Goal: Task Accomplishment & Management: Manage account settings

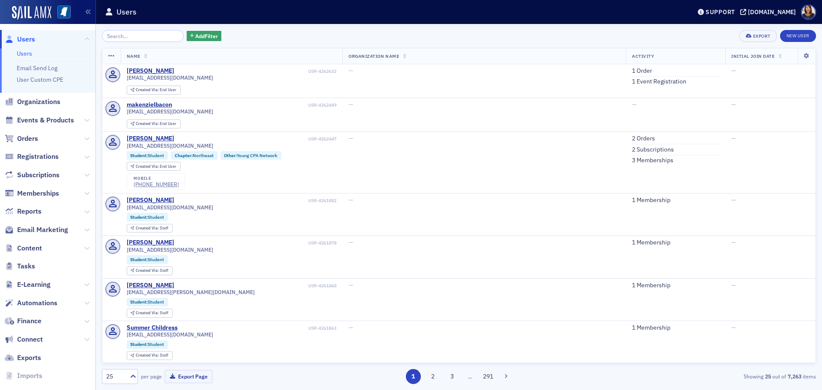
click at [27, 39] on span "Users" at bounding box center [26, 39] width 18 height 9
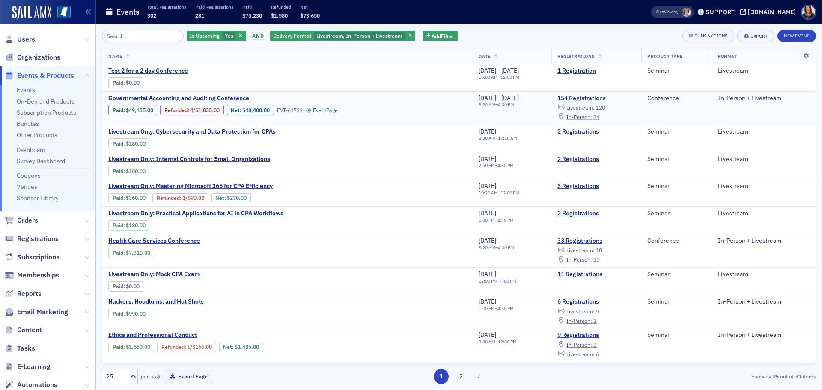
click at [589, 117] on span "In-Person :" at bounding box center [579, 116] width 26 height 7
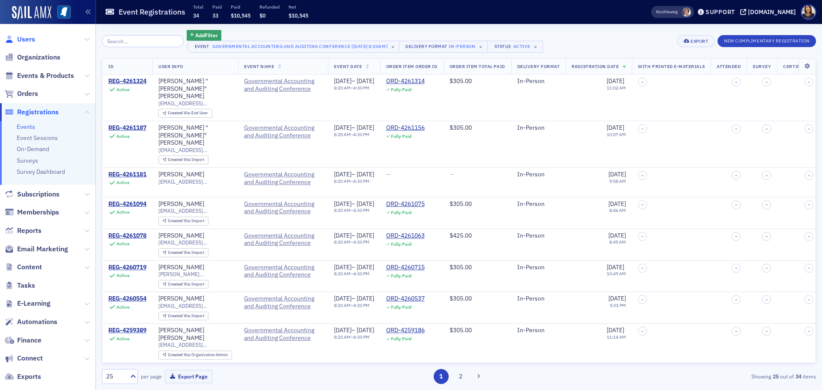
click at [24, 40] on span "Users" at bounding box center [26, 39] width 18 height 9
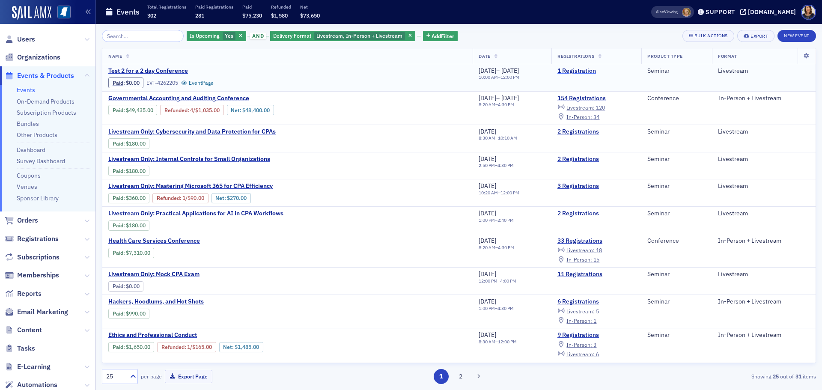
click at [581, 71] on link "1 Registration" at bounding box center [596, 71] width 78 height 8
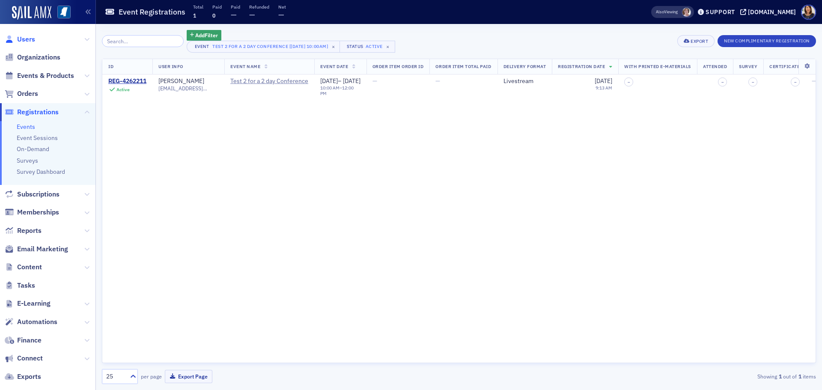
click at [22, 38] on span "Users" at bounding box center [26, 39] width 18 height 9
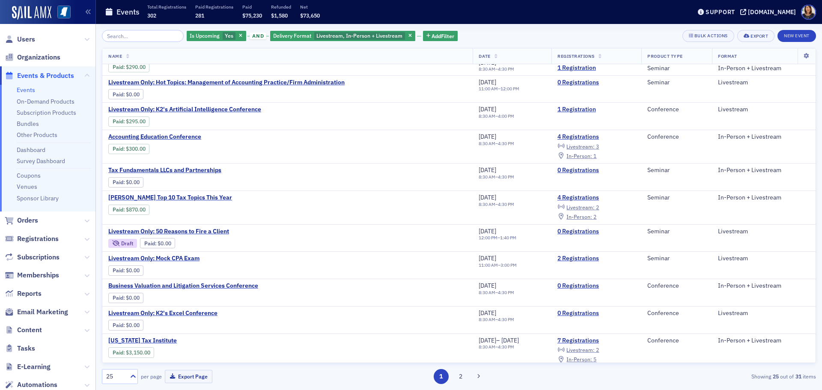
scroll to position [439, 0]
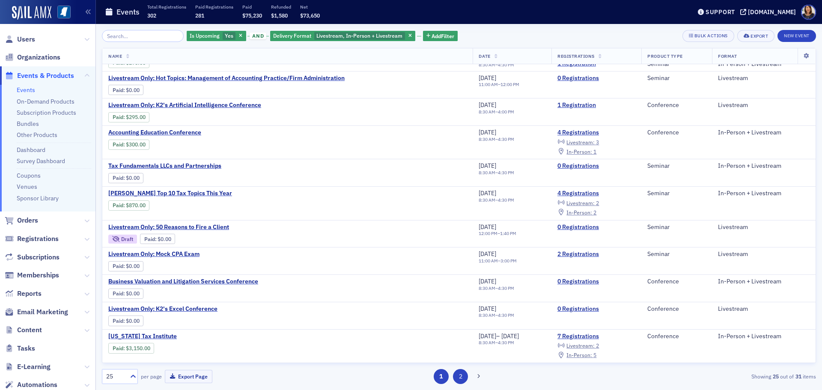
click at [461, 375] on button "2" at bounding box center [460, 376] width 15 height 15
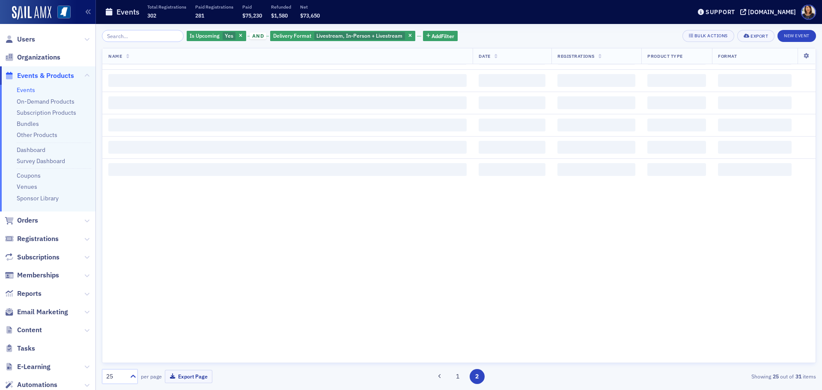
scroll to position [0, 0]
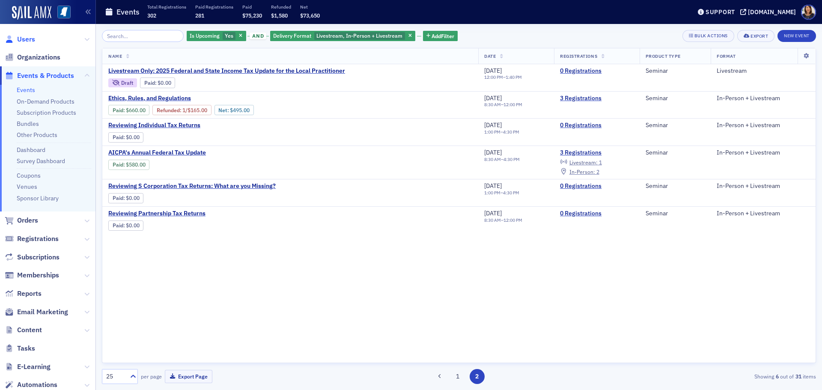
click at [23, 40] on span "Users" at bounding box center [26, 39] width 18 height 9
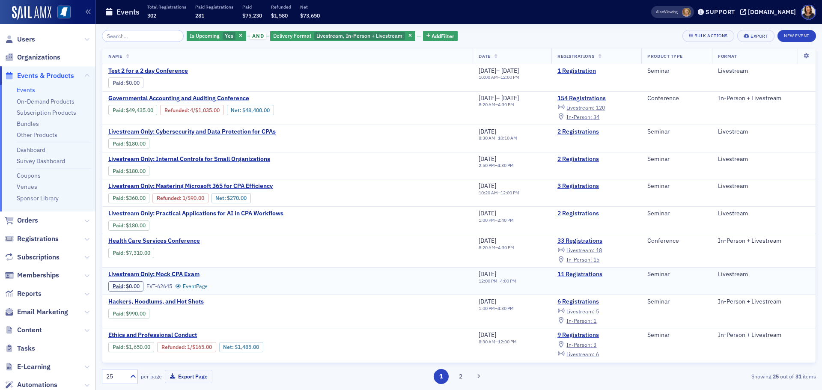
click at [590, 273] on link "11 Registrations" at bounding box center [596, 274] width 78 height 8
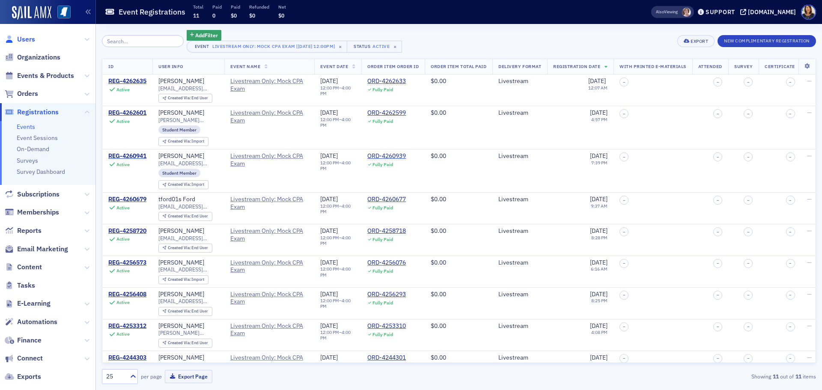
click at [29, 36] on span "Users" at bounding box center [26, 39] width 18 height 9
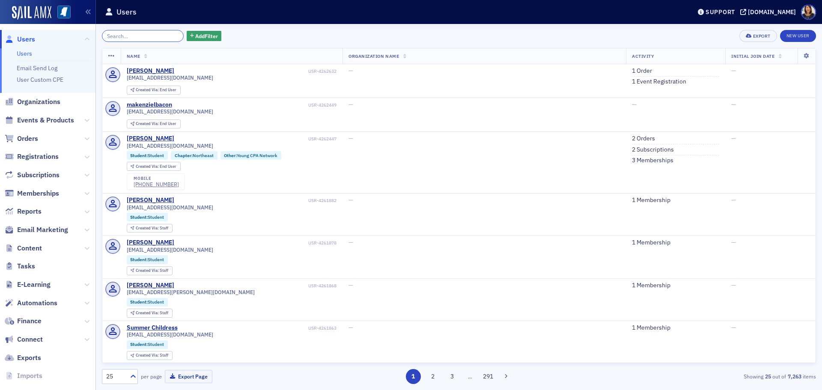
click at [137, 34] on input "search" at bounding box center [143, 36] width 82 height 12
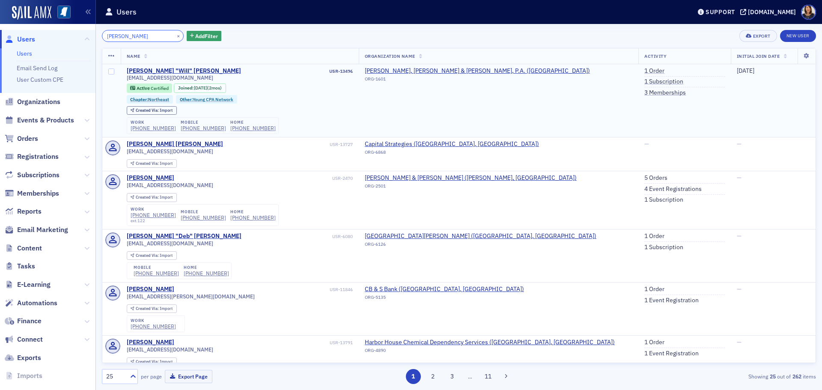
type input "william hudson"
drag, startPoint x: 190, startPoint y: 77, endPoint x: 123, endPoint y: 77, distance: 67.6
click at [123, 77] on td "William "Will" Hudson USR-13496 whudson@ebs-cpa.com Active Certified Joined : 7…" at bounding box center [240, 100] width 238 height 73
copy span "whudson@ebs-cpa.com"
click at [338, 123] on div "whudson@ebs-cpa.com Active Certified Joined : 7/9/2025 (2mos) Chapter : Northea…" at bounding box center [240, 103] width 226 height 59
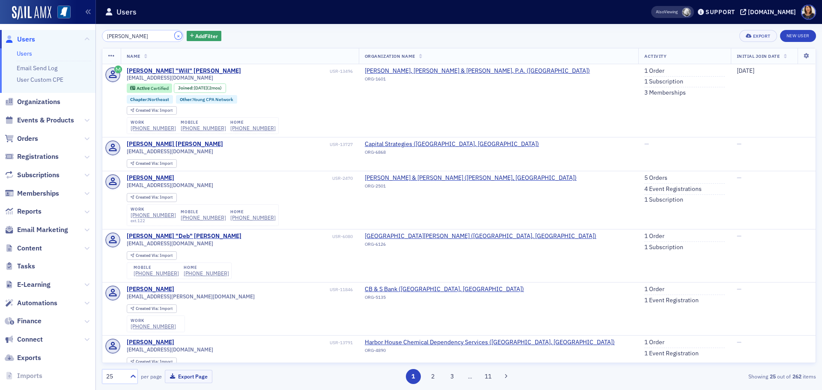
click at [175, 35] on button "×" at bounding box center [179, 36] width 8 height 8
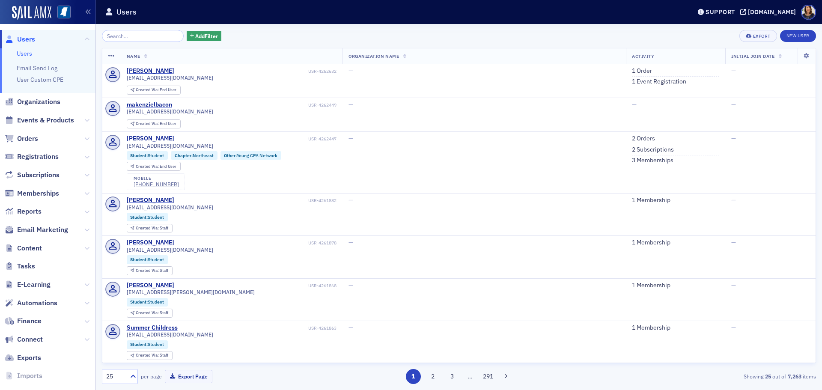
click at [25, 42] on span "Users" at bounding box center [26, 39] width 18 height 9
click at [24, 42] on span "Users" at bounding box center [26, 39] width 18 height 9
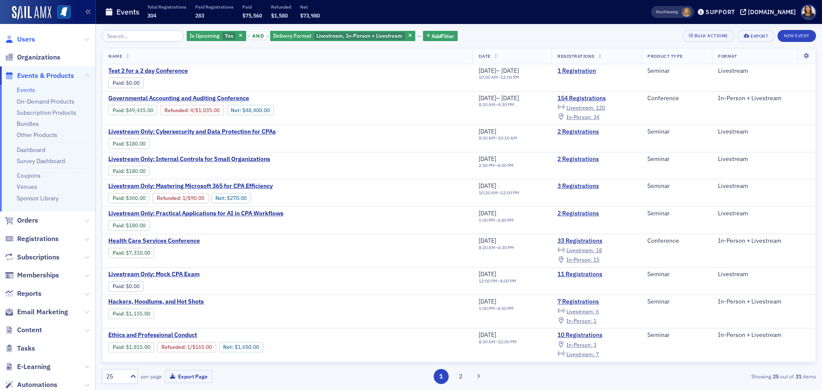
click at [27, 39] on span "Users" at bounding box center [26, 39] width 18 height 9
click at [19, 39] on span "Users" at bounding box center [26, 39] width 18 height 9
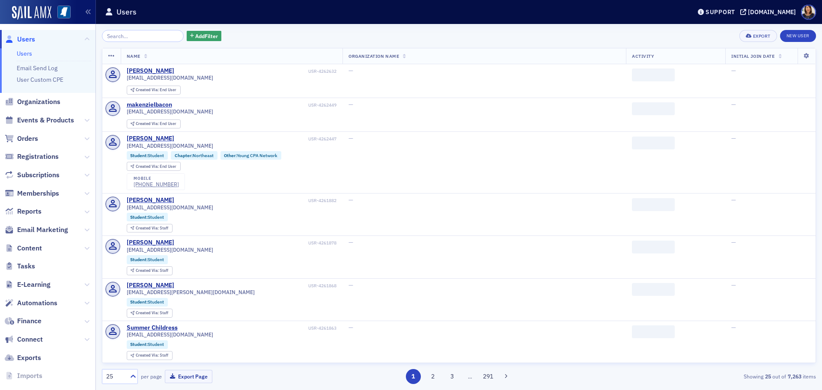
click at [131, 37] on input "search" at bounding box center [143, 36] width 82 height 12
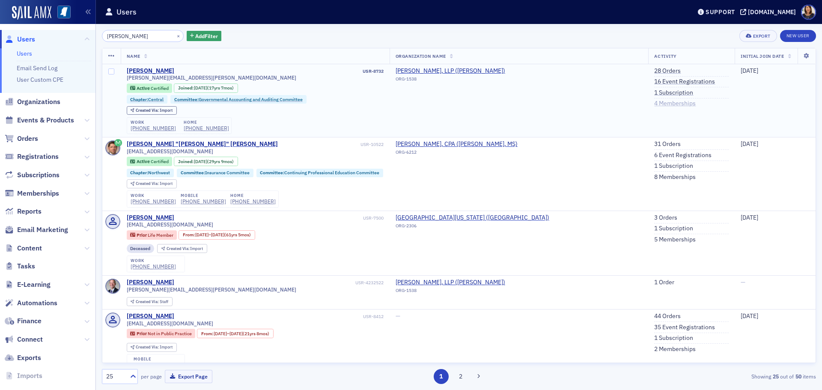
type input "leigh taylor"
click at [654, 104] on link "4 Memberships" at bounding box center [675, 104] width 42 height 8
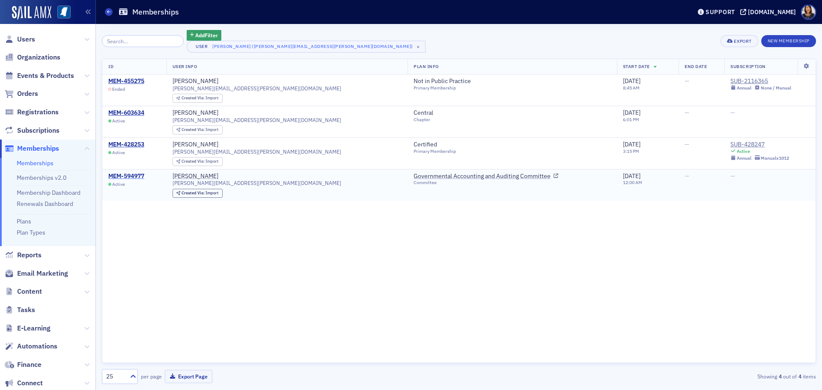
click at [132, 174] on div "MEM-594977" at bounding box center [126, 176] width 36 height 8
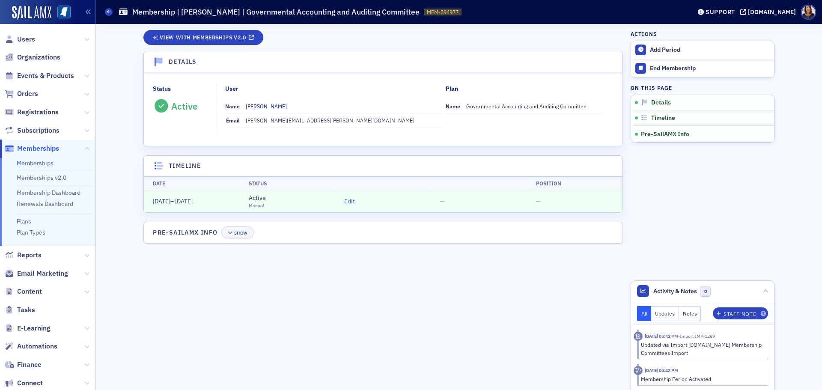
click at [348, 203] on span "Edit" at bounding box center [349, 201] width 11 height 9
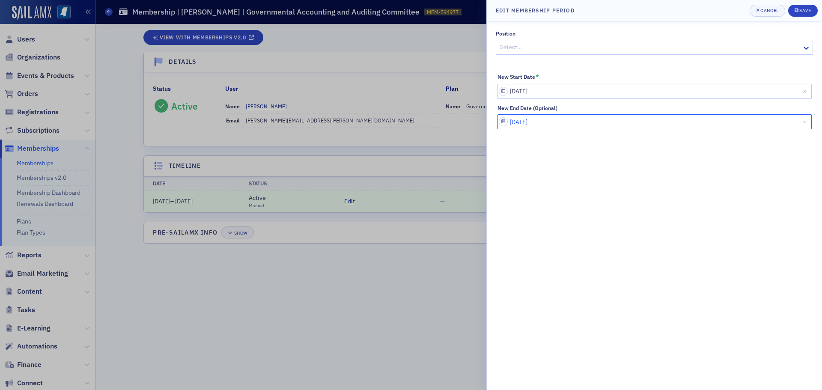
click at [566, 120] on input "06/30/2030" at bounding box center [654, 121] width 314 height 15
select select "5"
select select "2030"
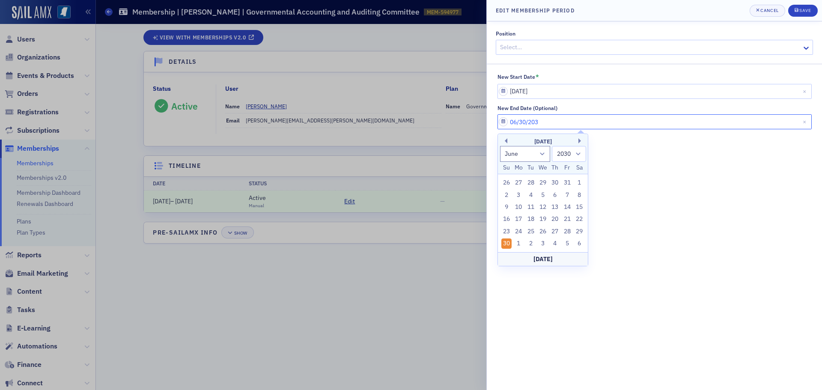
type input "06/30/20"
select select "2020"
type input "06/30/2025"
select select "2025"
type input "06/30/2025"
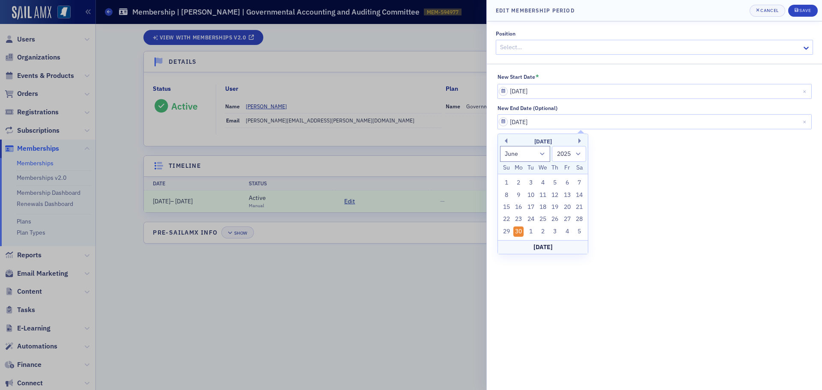
click at [747, 222] on div "Position Select… New Start Date * 07/01/2019 New End Date (Optional) 06/30/2025" at bounding box center [654, 205] width 335 height 368
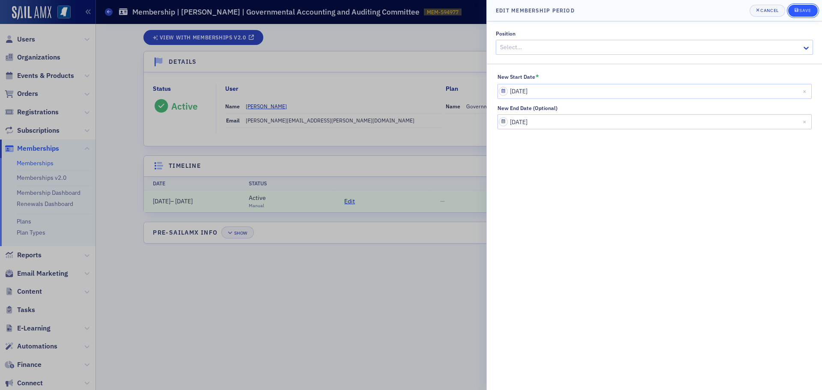
click at [807, 9] on div "Save" at bounding box center [805, 10] width 12 height 5
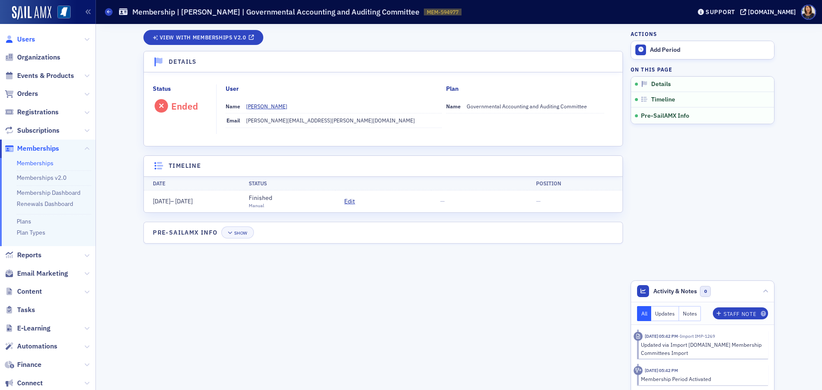
click at [24, 38] on span "Users" at bounding box center [26, 39] width 18 height 9
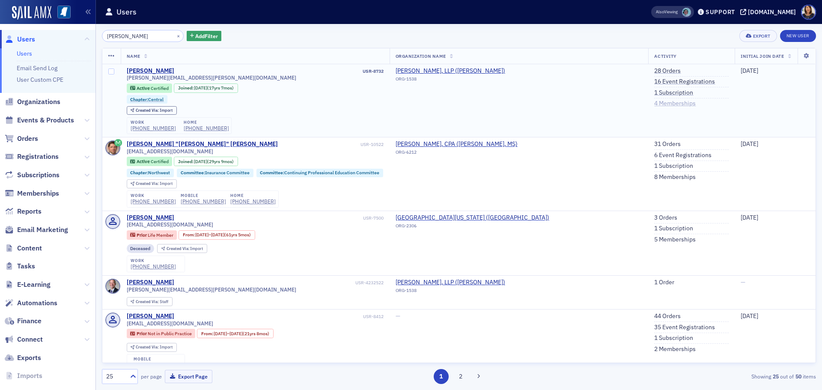
click at [654, 102] on link "4 Memberships" at bounding box center [675, 104] width 42 height 8
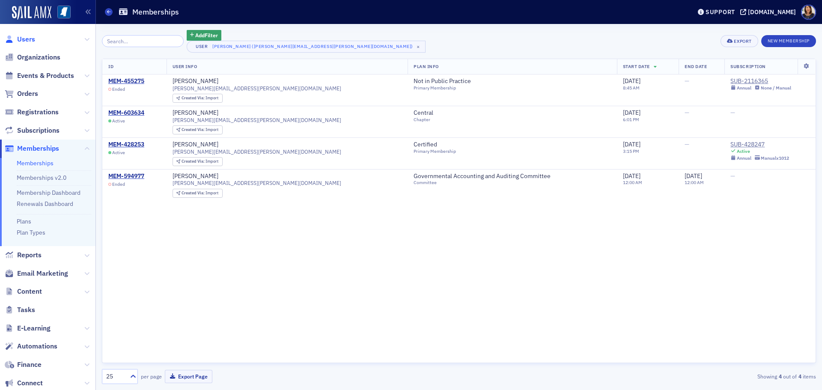
click at [22, 37] on span "Users" at bounding box center [26, 39] width 18 height 9
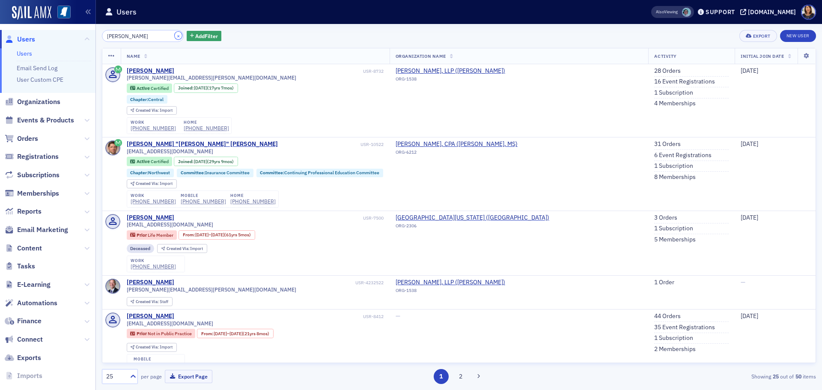
click at [175, 36] on button "×" at bounding box center [179, 36] width 8 height 8
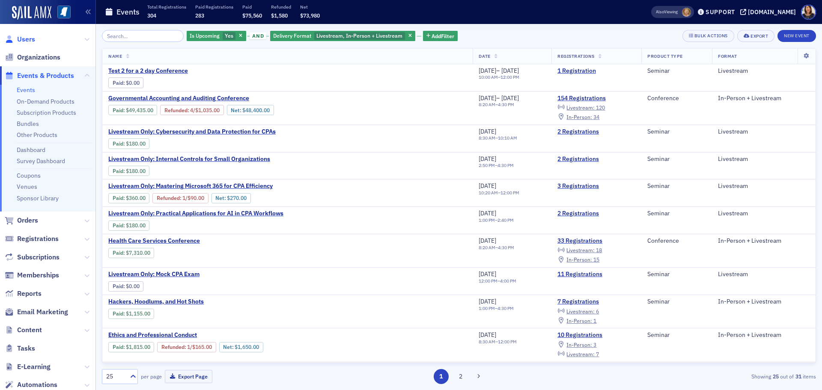
click at [22, 36] on span "Users" at bounding box center [26, 39] width 18 height 9
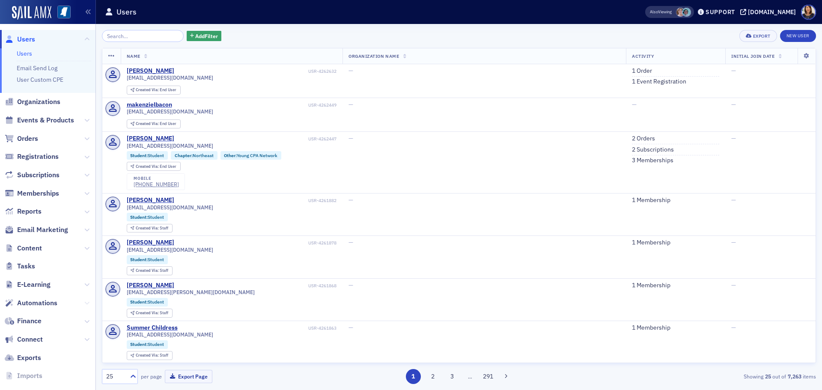
click at [84, 303] on icon at bounding box center [86, 302] width 5 height 5
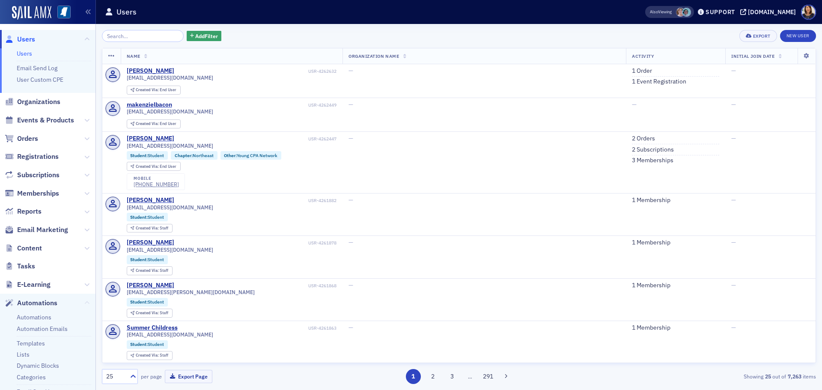
click at [84, 303] on icon at bounding box center [86, 302] width 5 height 5
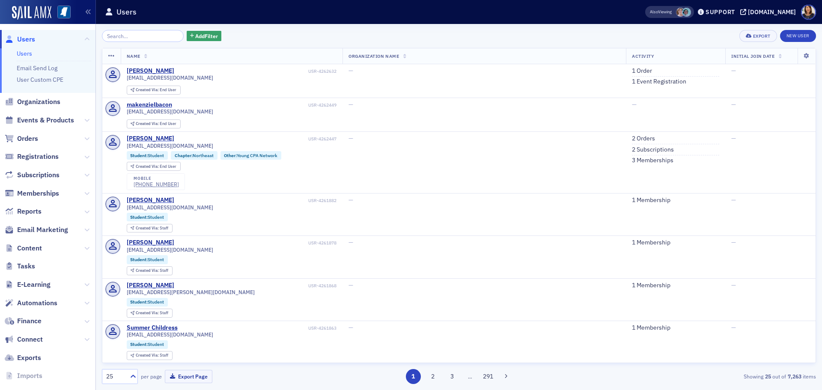
scroll to position [31, 0]
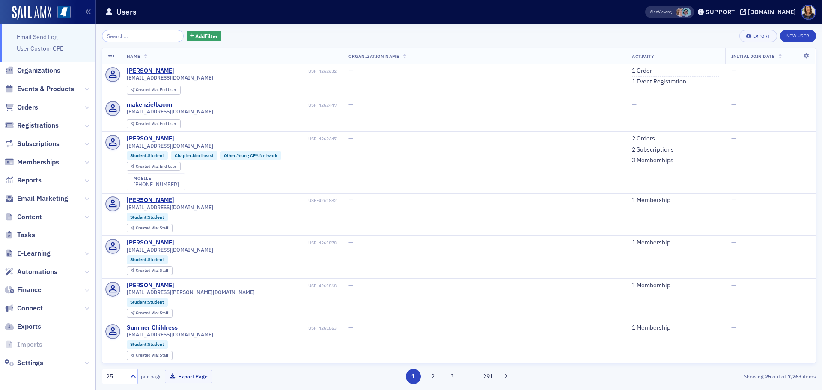
click at [84, 291] on icon at bounding box center [86, 290] width 5 height 5
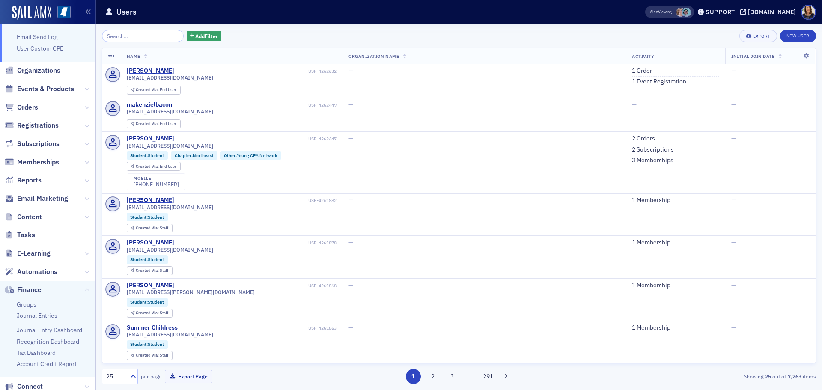
click at [84, 291] on icon at bounding box center [86, 290] width 5 height 5
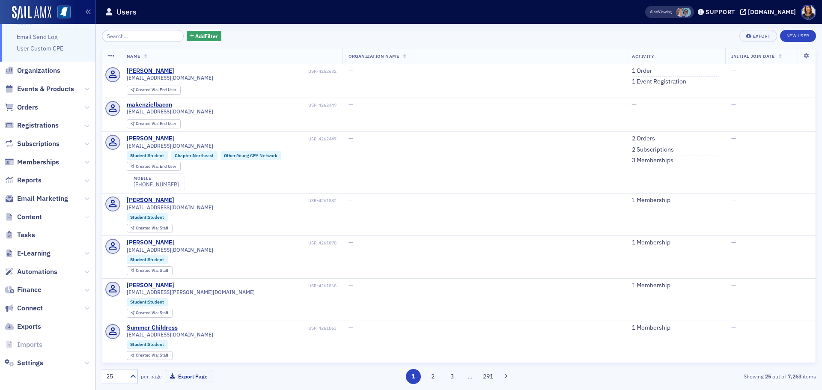
click at [84, 216] on icon at bounding box center [86, 216] width 5 height 5
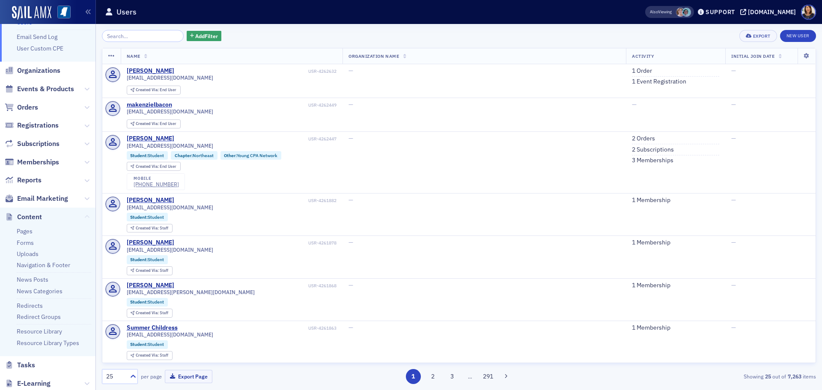
click at [84, 217] on icon at bounding box center [86, 216] width 5 height 5
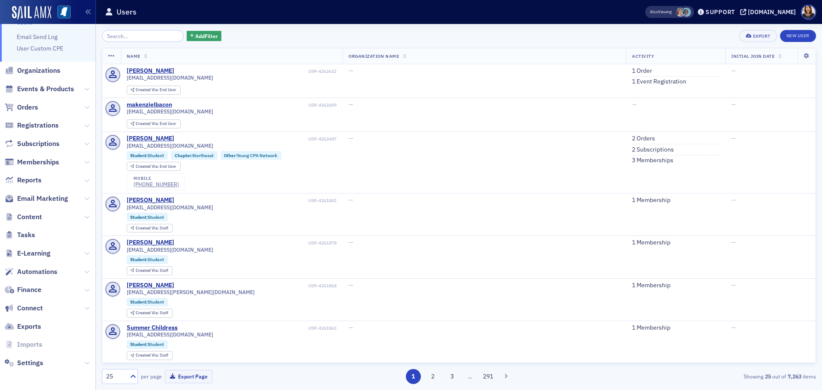
click at [77, 196] on span "Email Marketing" at bounding box center [47, 199] width 95 height 18
click at [84, 199] on icon at bounding box center [86, 198] width 5 height 5
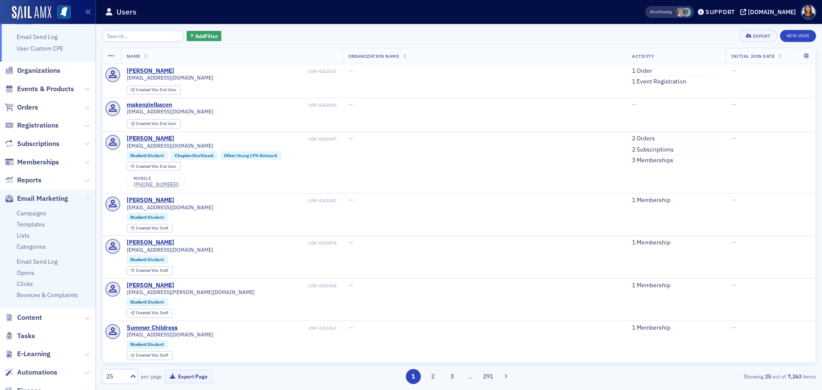
click at [84, 200] on icon at bounding box center [86, 198] width 5 height 5
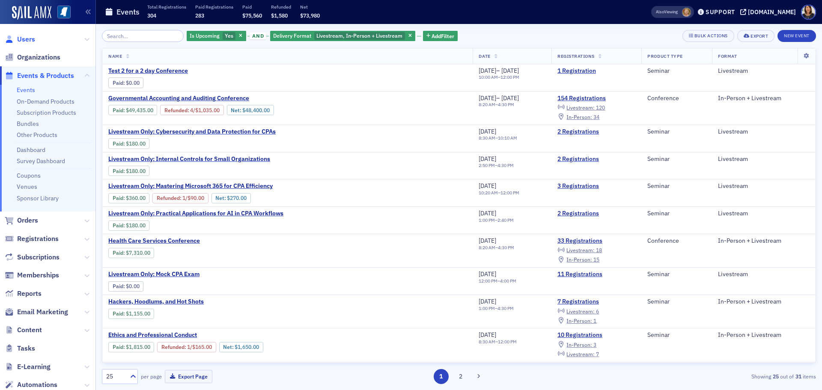
click at [29, 40] on span "Users" at bounding box center [26, 39] width 18 height 9
